Goal: Information Seeking & Learning: Learn about a topic

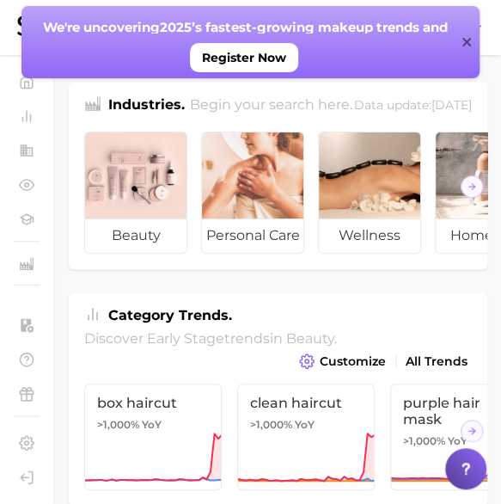
click at [470, 42] on icon at bounding box center [467, 42] width 9 height 14
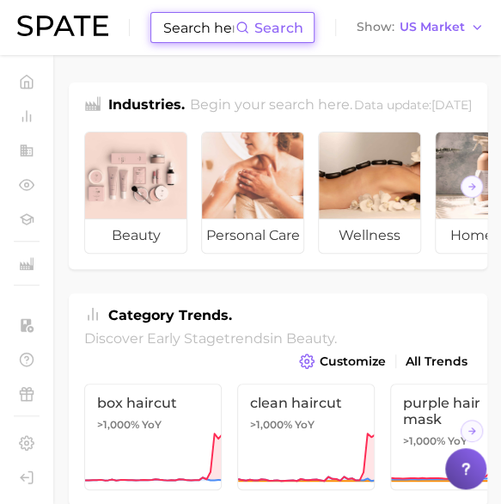
click at [194, 30] on input at bounding box center [199, 27] width 74 height 29
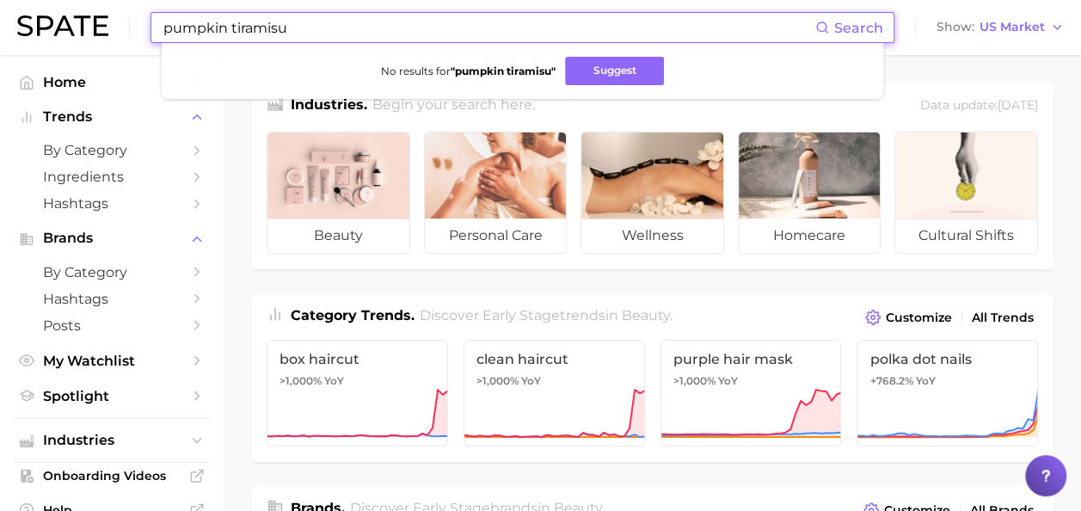
drag, startPoint x: 317, startPoint y: 29, endPoint x: 33, endPoint y: 29, distance: 284.6
click at [33, 29] on div "pumpkin tiramisu Search No results for " pumpkin tiramisu " Suggest Show US Mar…" at bounding box center [540, 27] width 1046 height 55
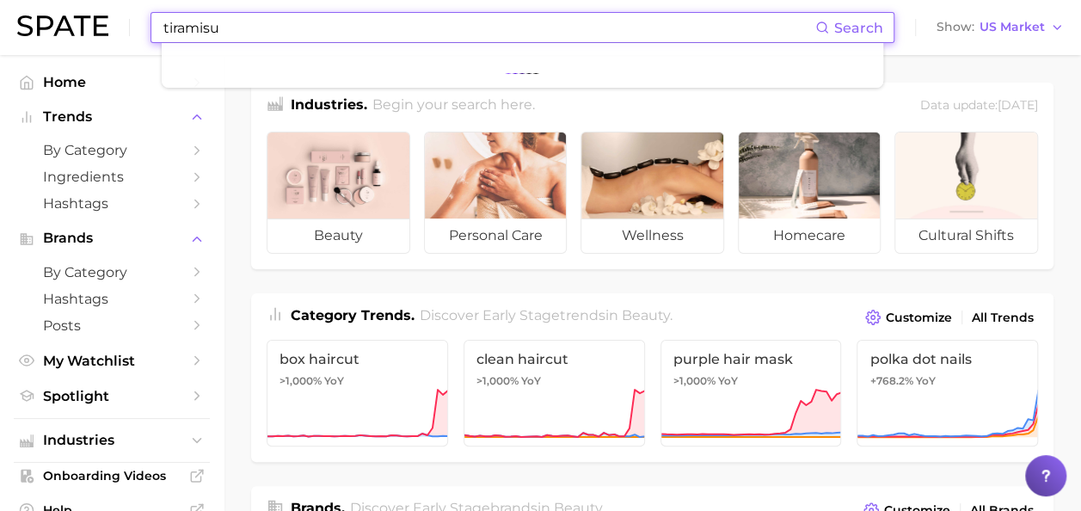
click at [400, 9] on div "tiramisu Search Show US Market" at bounding box center [540, 27] width 1046 height 55
click at [262, 24] on input "tiramisu" at bounding box center [488, 27] width 653 height 29
click at [513, 28] on span "Search" at bounding box center [858, 28] width 49 height 16
click at [425, 74] on li at bounding box center [522, 65] width 694 height 17
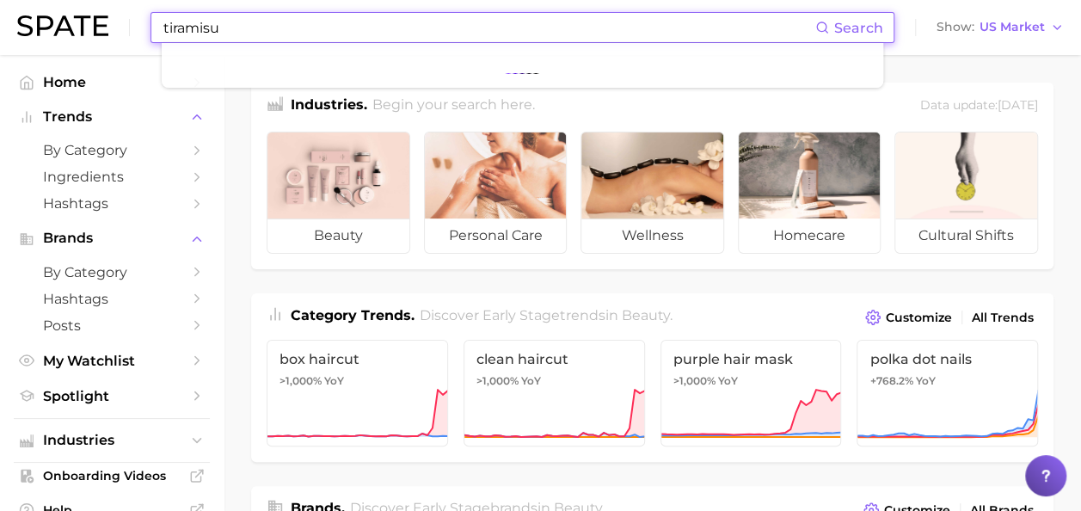
drag, startPoint x: 296, startPoint y: 33, endPoint x: 117, endPoint y: 22, distance: 179.1
click at [117, 22] on div "tiramisu Search Show US Market" at bounding box center [540, 27] width 1046 height 55
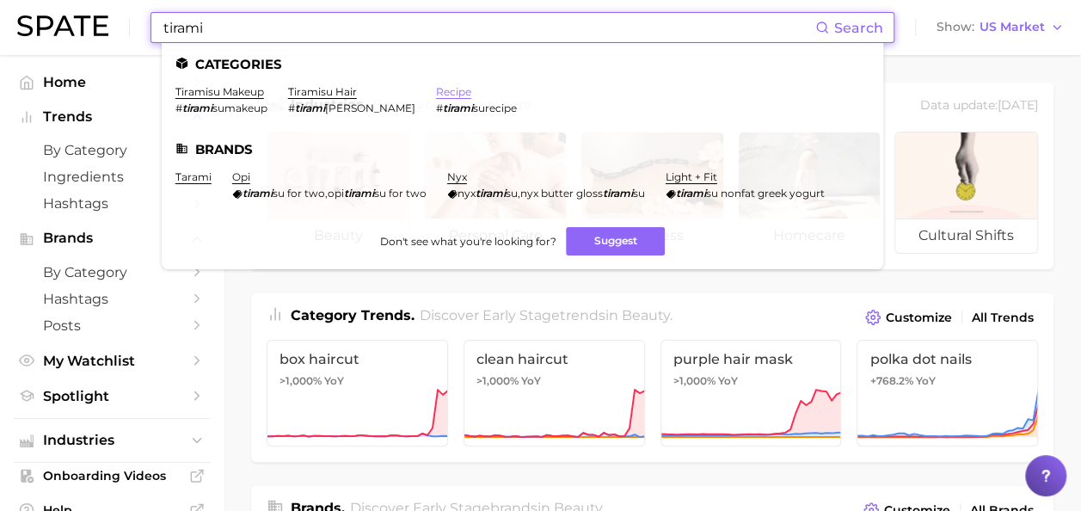
type input "tirami"
click at [436, 89] on link "recipe" at bounding box center [453, 91] width 35 height 13
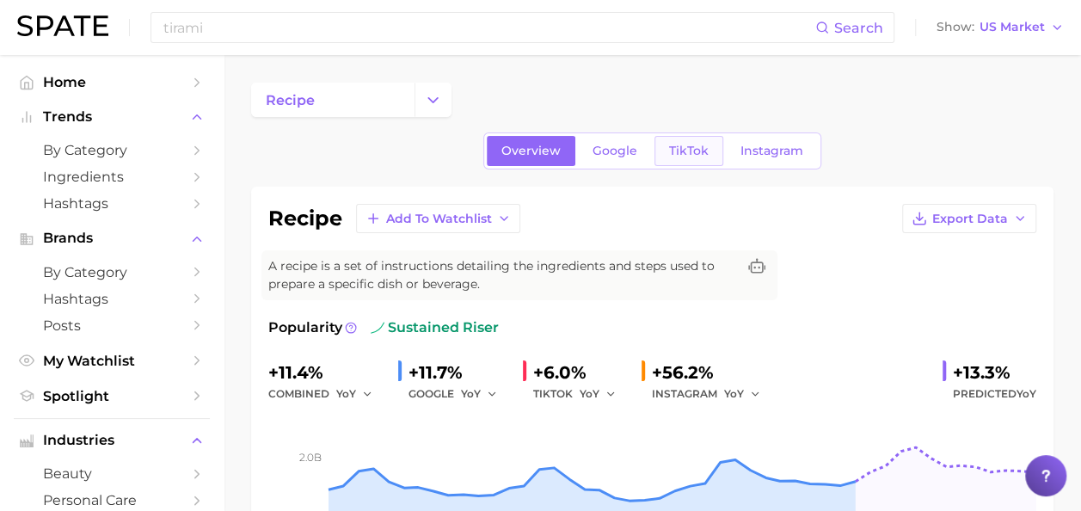
click at [513, 152] on span "TikTok" at bounding box center [689, 151] width 40 height 15
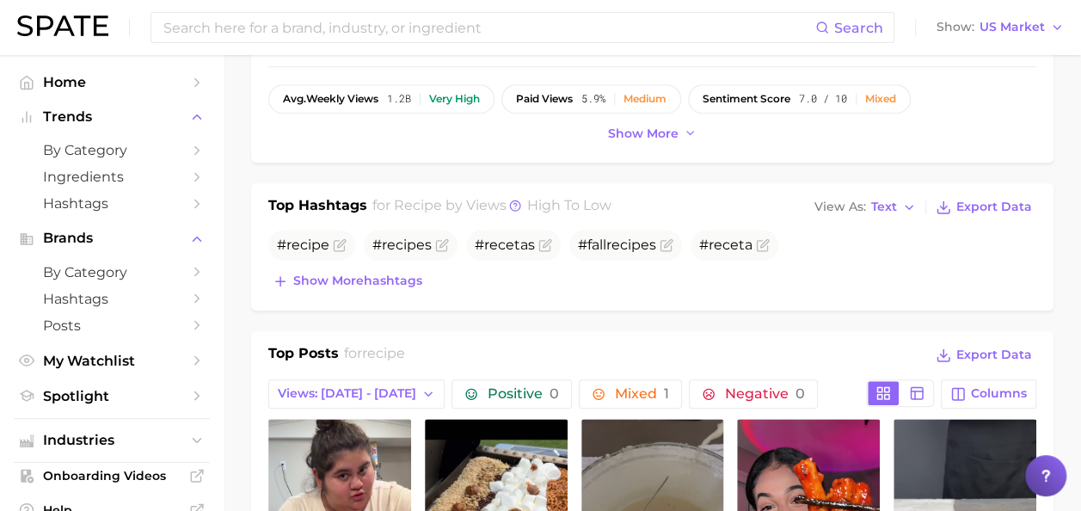
scroll to position [516, 0]
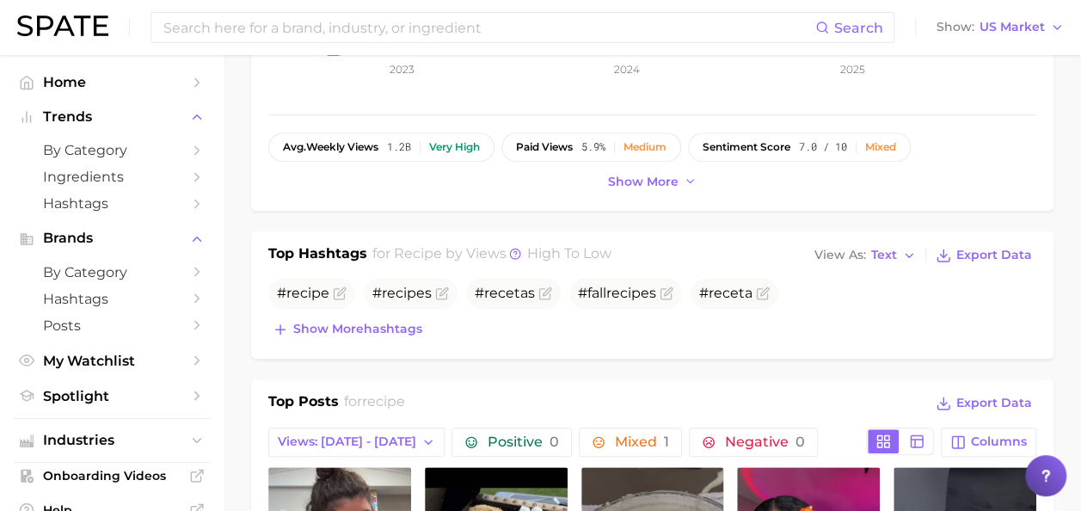
click at [513, 240] on div "Top Hashtags for recipe by Views high to low View As Text Export Data # recipe …" at bounding box center [652, 294] width 802 height 127
click at [513, 251] on span "Text" at bounding box center [884, 254] width 26 height 9
click at [513, 310] on button "Table" at bounding box center [904, 314] width 189 height 31
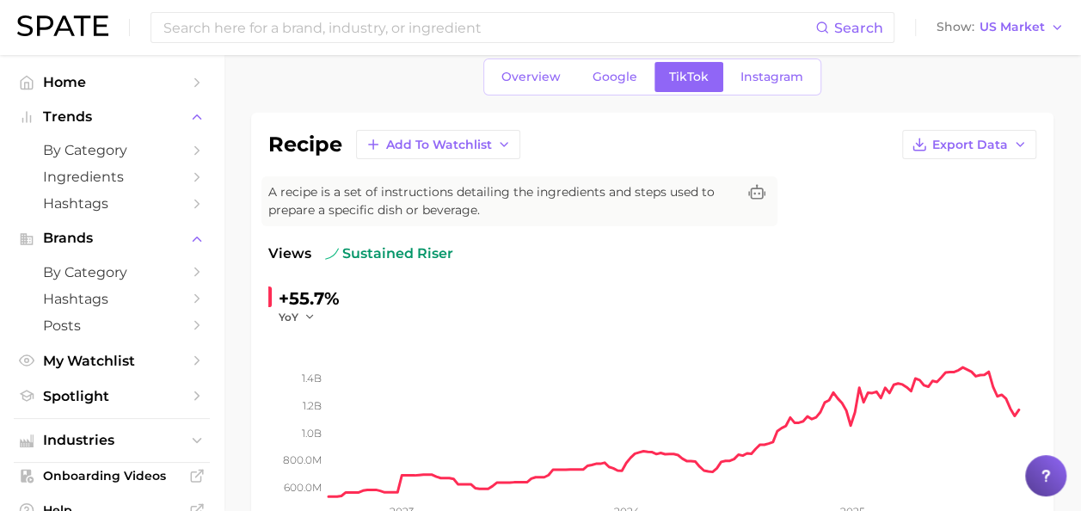
scroll to position [0, 0]
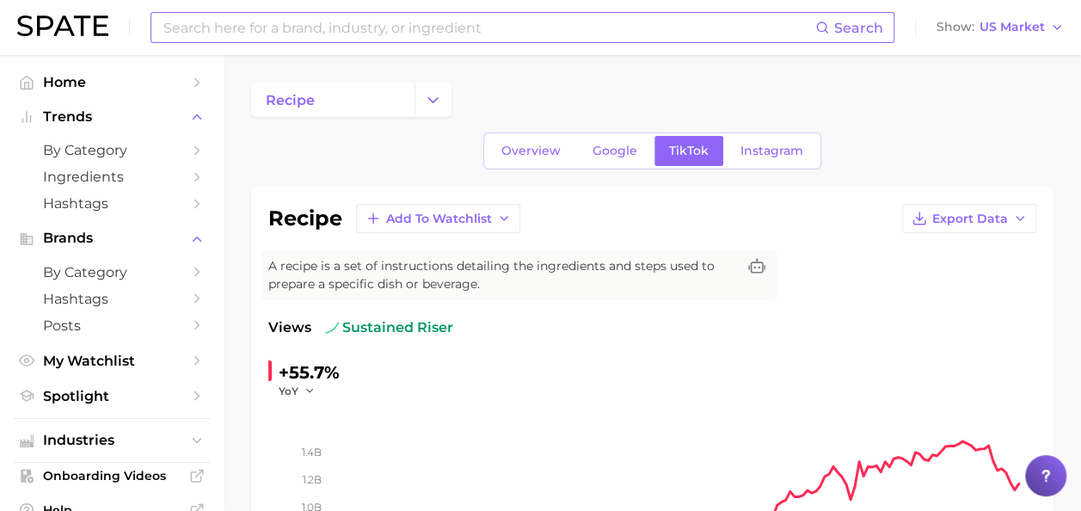
click at [262, 36] on input at bounding box center [488, 27] width 653 height 29
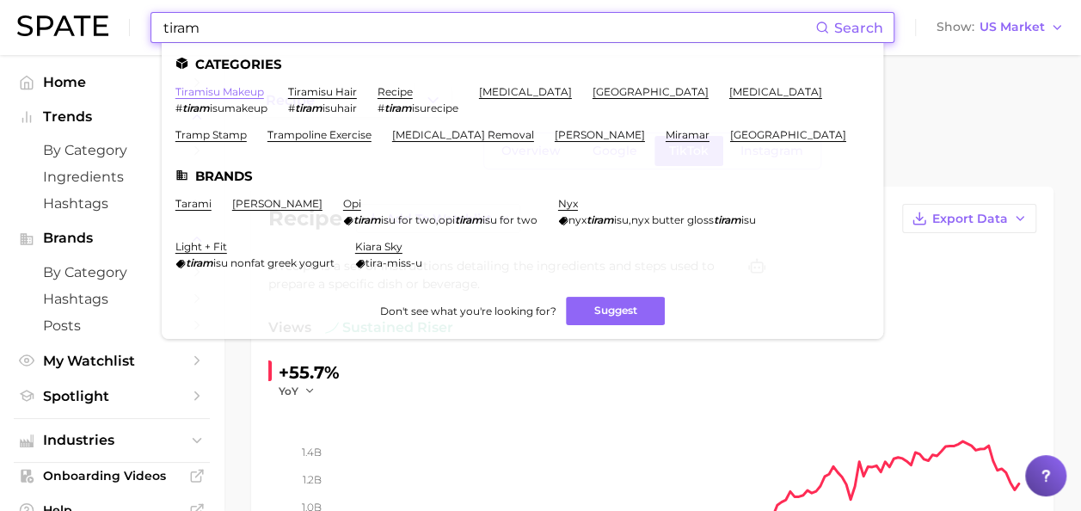
type input "tiram"
click at [206, 96] on link "tiramisu makeup" at bounding box center [219, 91] width 89 height 13
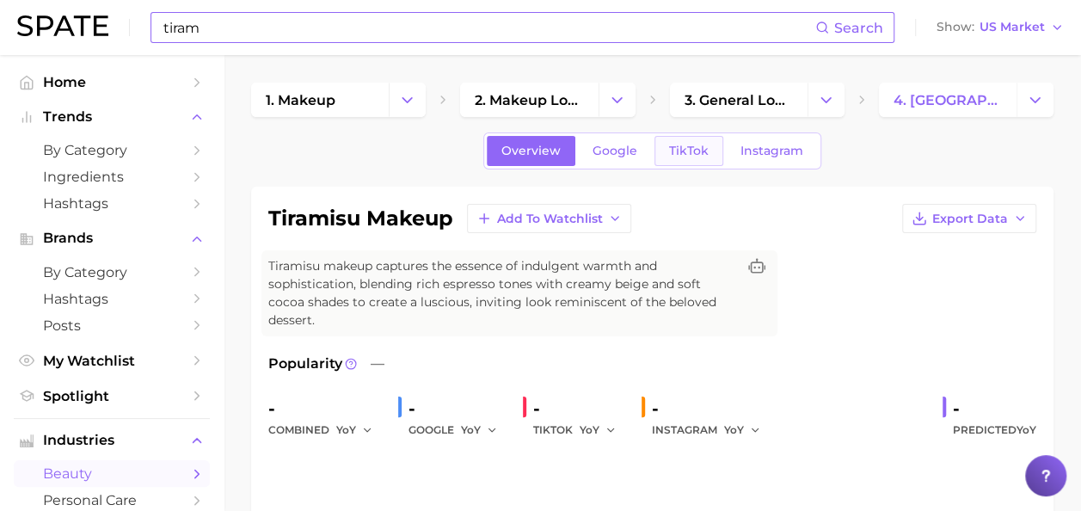
click at [513, 155] on link "TikTok" at bounding box center [688, 151] width 69 height 30
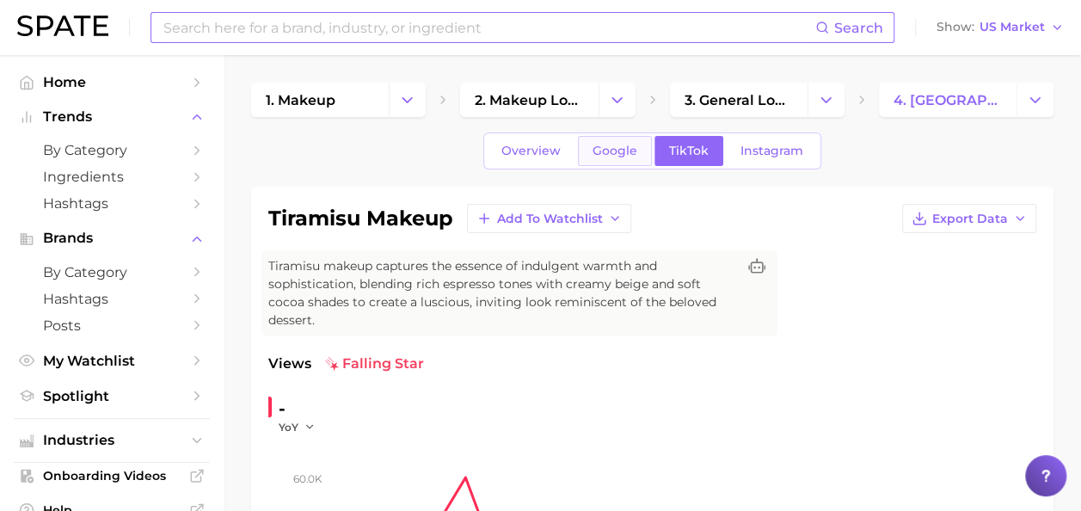
click at [513, 158] on link "Google" at bounding box center [615, 151] width 74 height 30
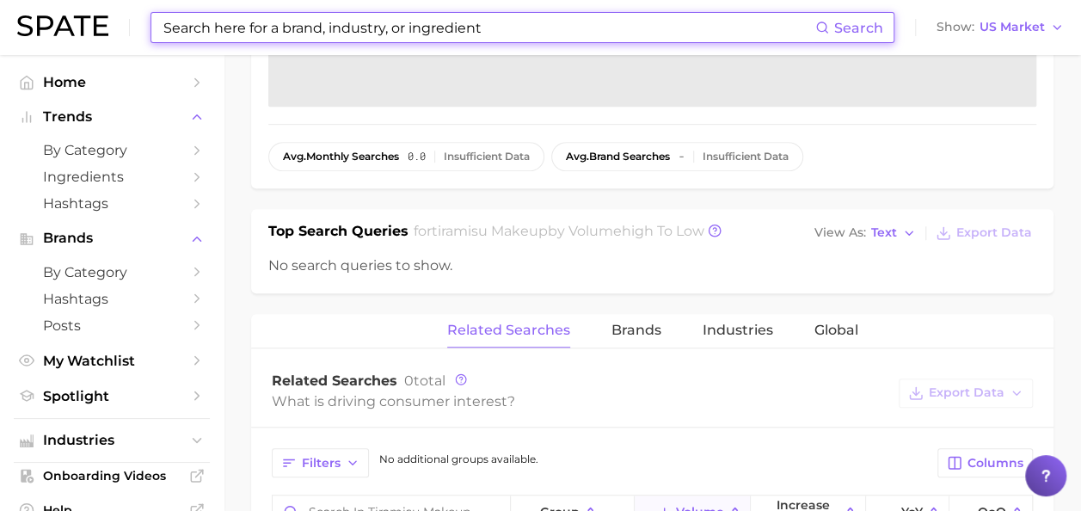
scroll to position [516, 0]
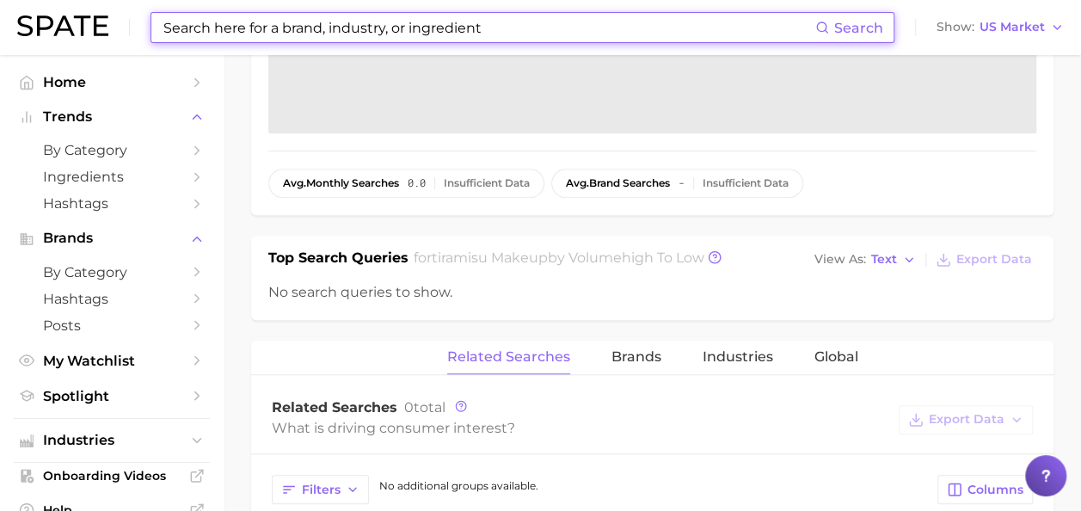
click at [187, 33] on input at bounding box center [488, 27] width 653 height 29
click at [193, 26] on input at bounding box center [488, 27] width 653 height 29
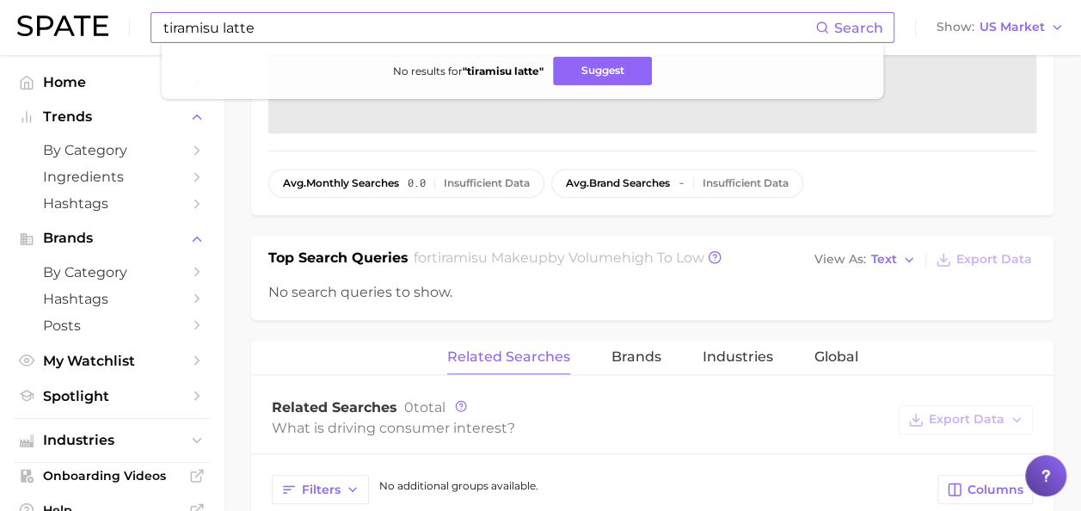
click at [271, 38] on input "tiramisu latte" at bounding box center [488, 27] width 653 height 29
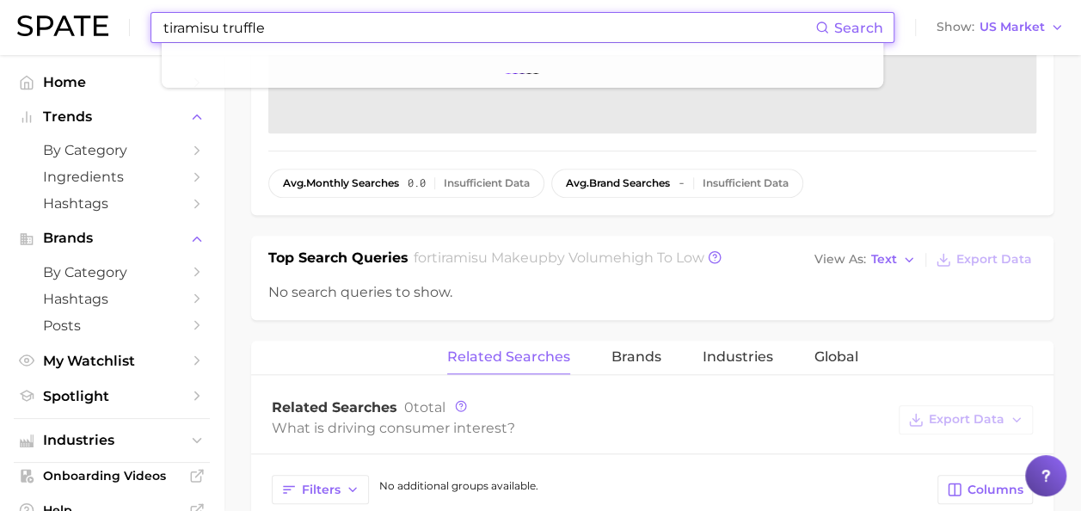
type input "tiramisu truffle"
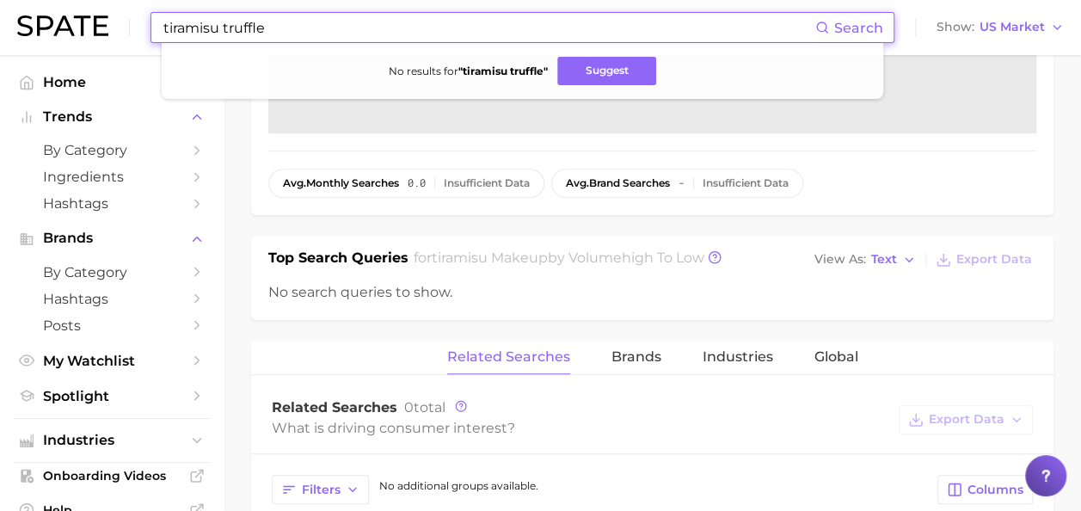
drag, startPoint x: 383, startPoint y: 33, endPoint x: 275, endPoint y: 27, distance: 108.5
click at [275, 27] on input "tiramisu truffle" at bounding box center [488, 27] width 653 height 29
